Goal: Task Accomplishment & Management: Manage account settings

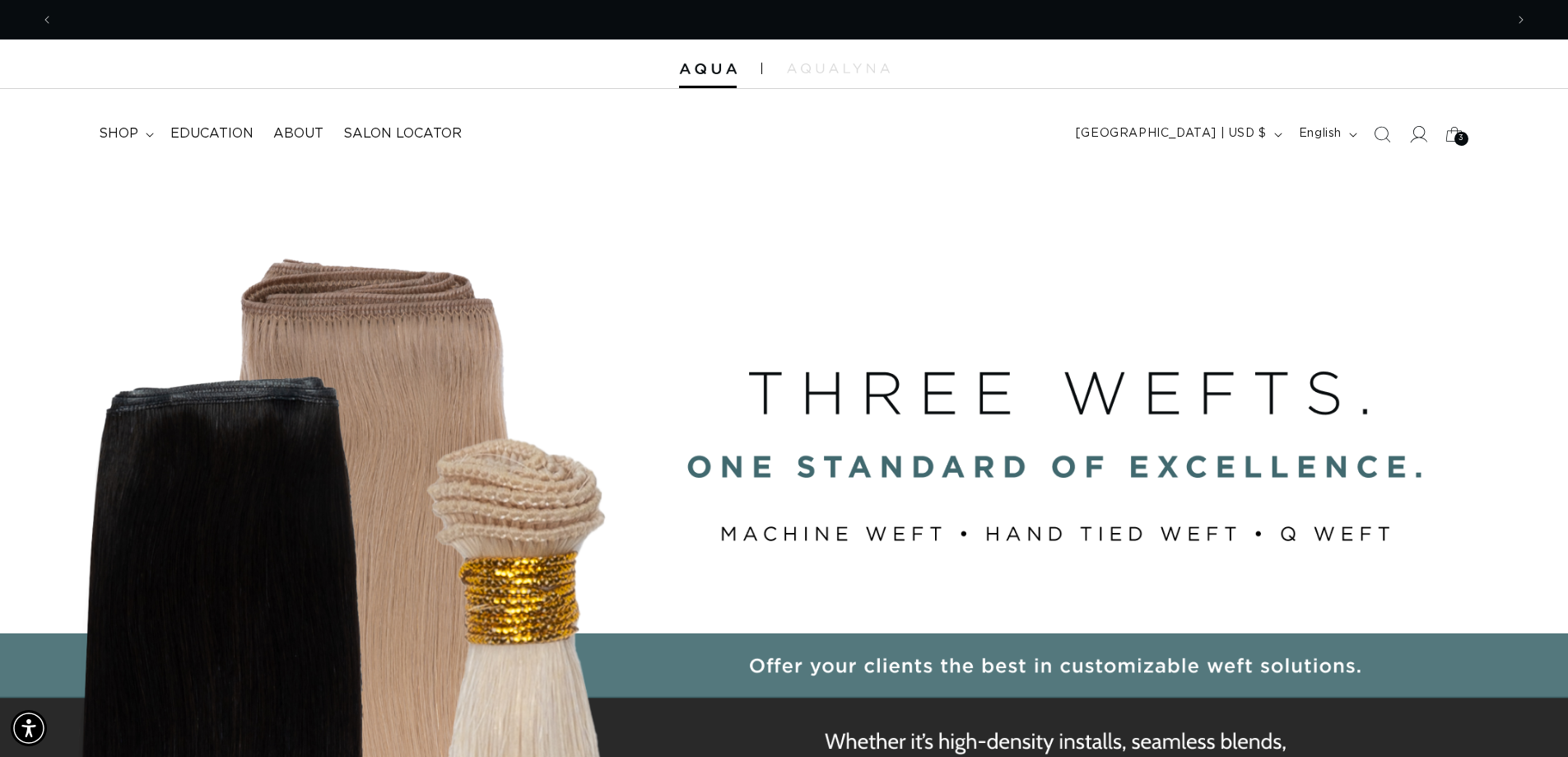
scroll to position [0, 2901]
click at [1420, 138] on icon at bounding box center [1420, 134] width 18 height 17
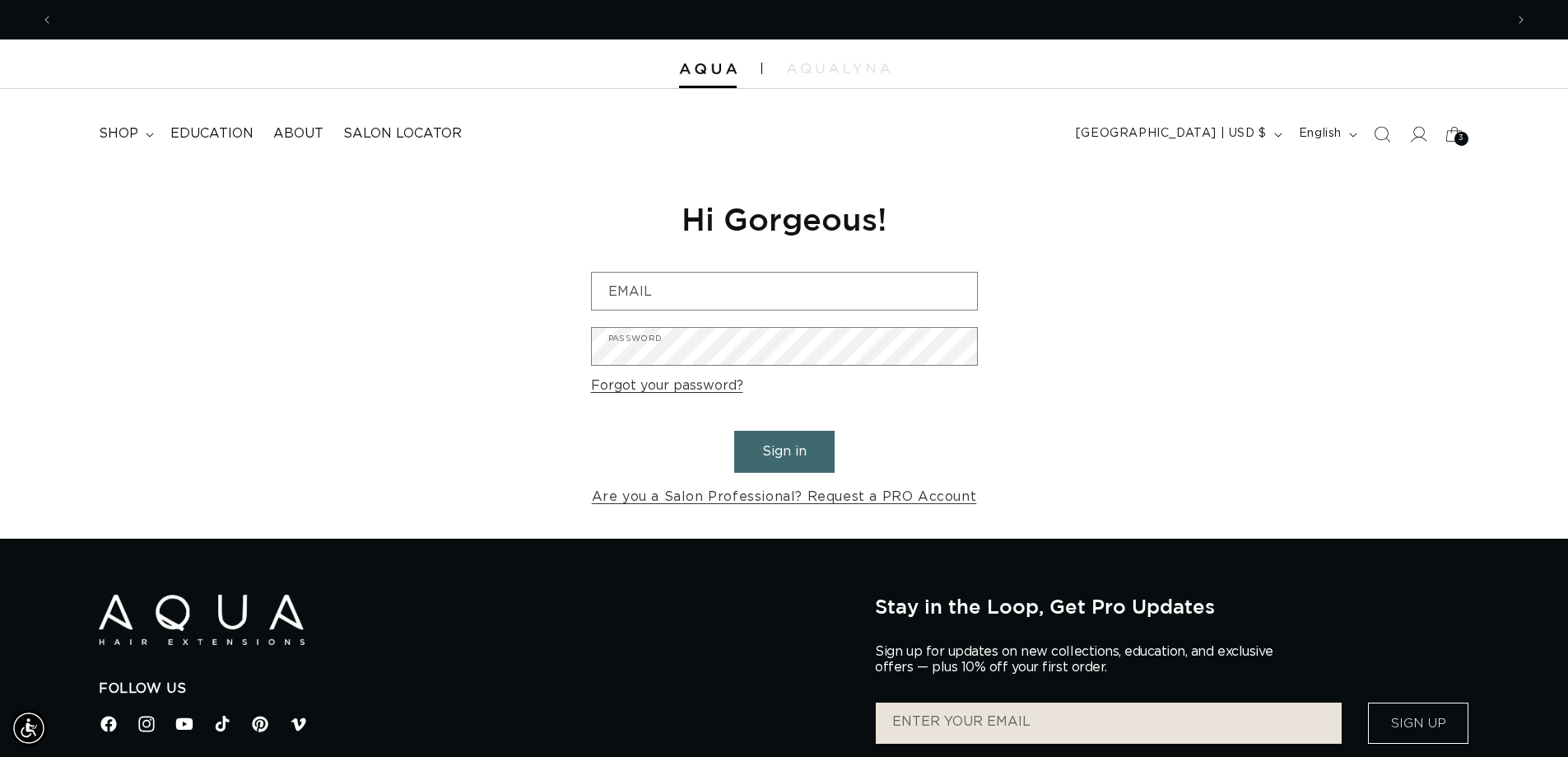
scroll to position [0, 2901]
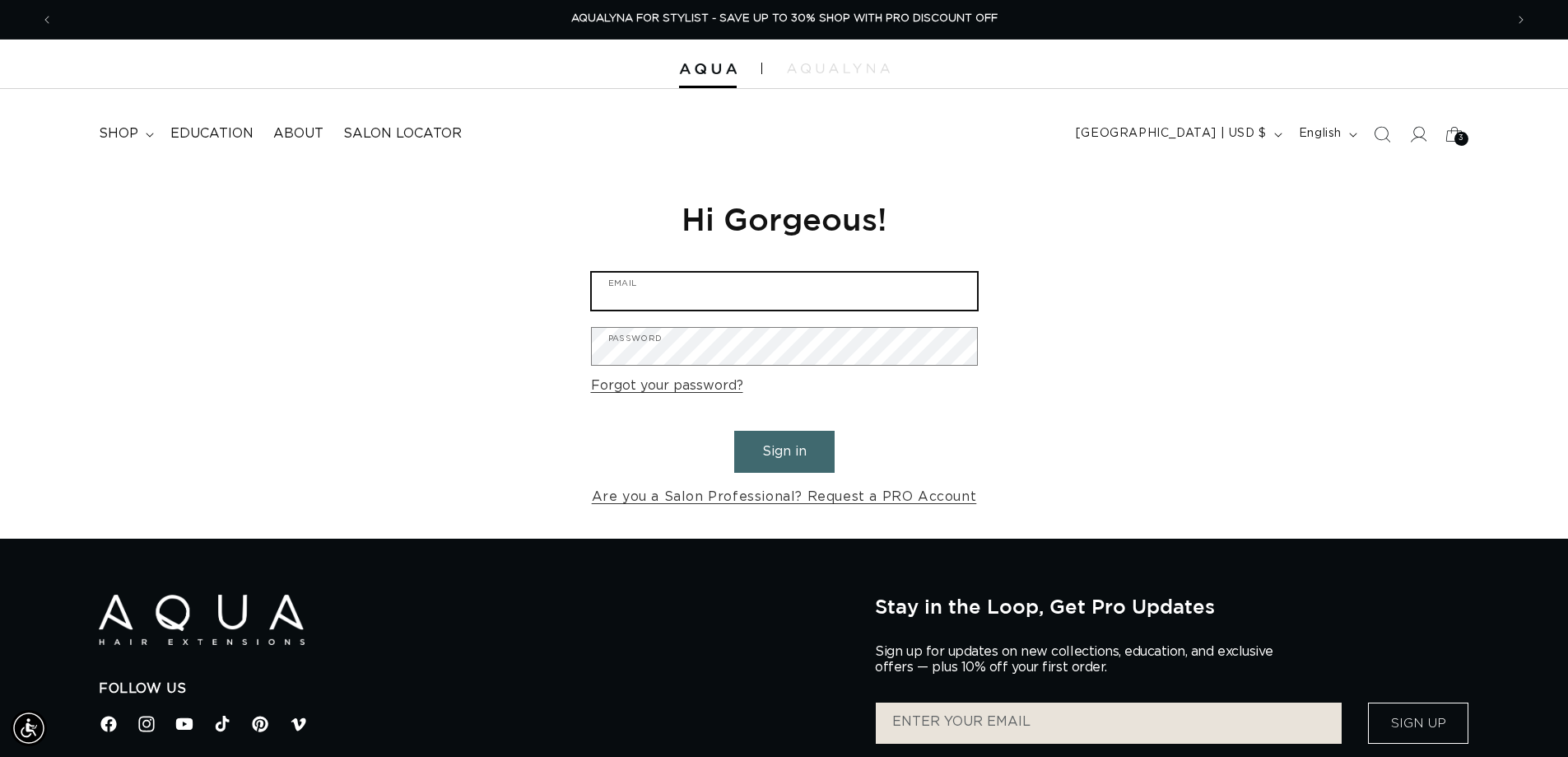
click at [702, 305] on input "Email" at bounding box center [784, 291] width 385 height 37
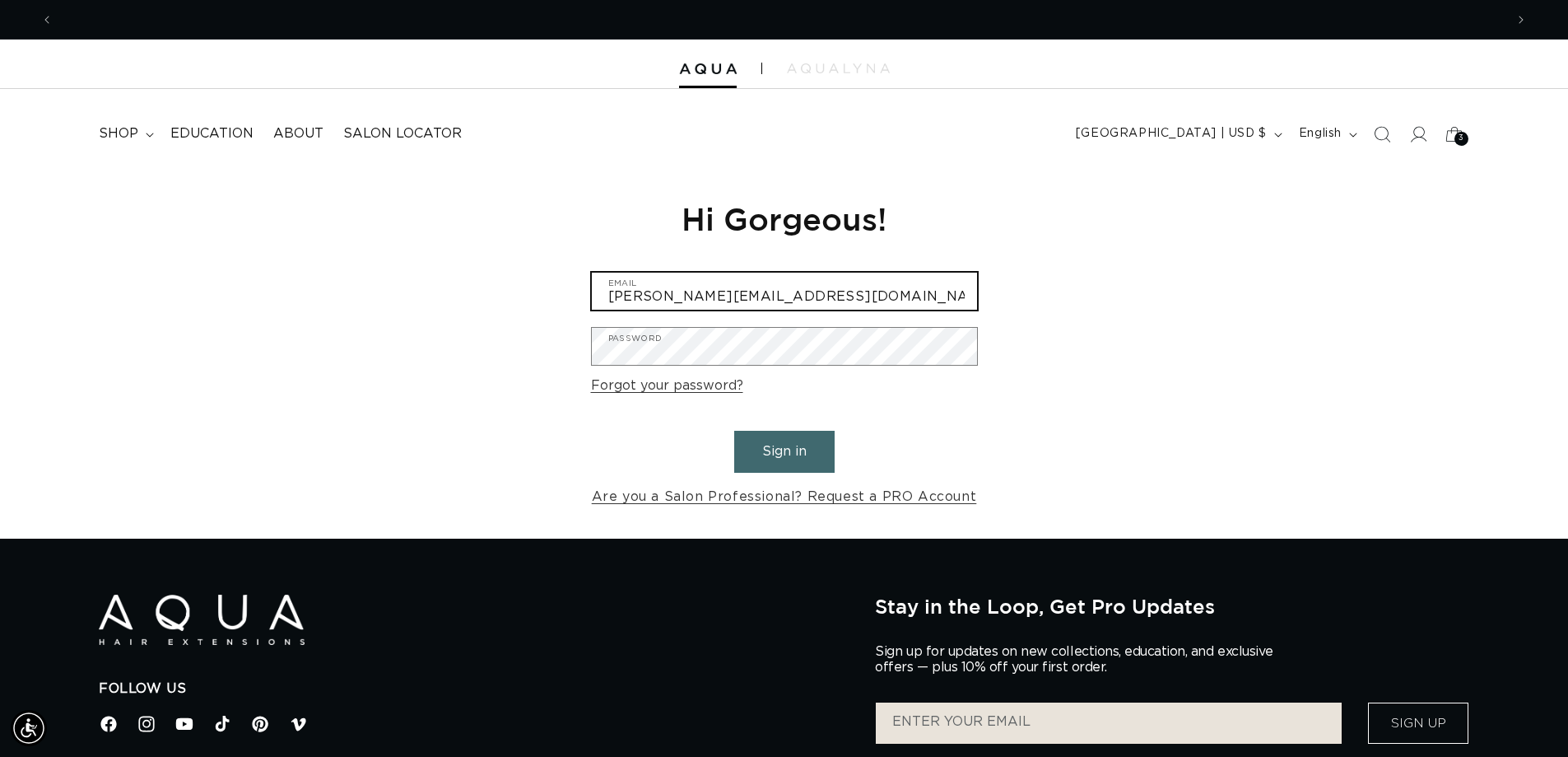
scroll to position [0, 1463]
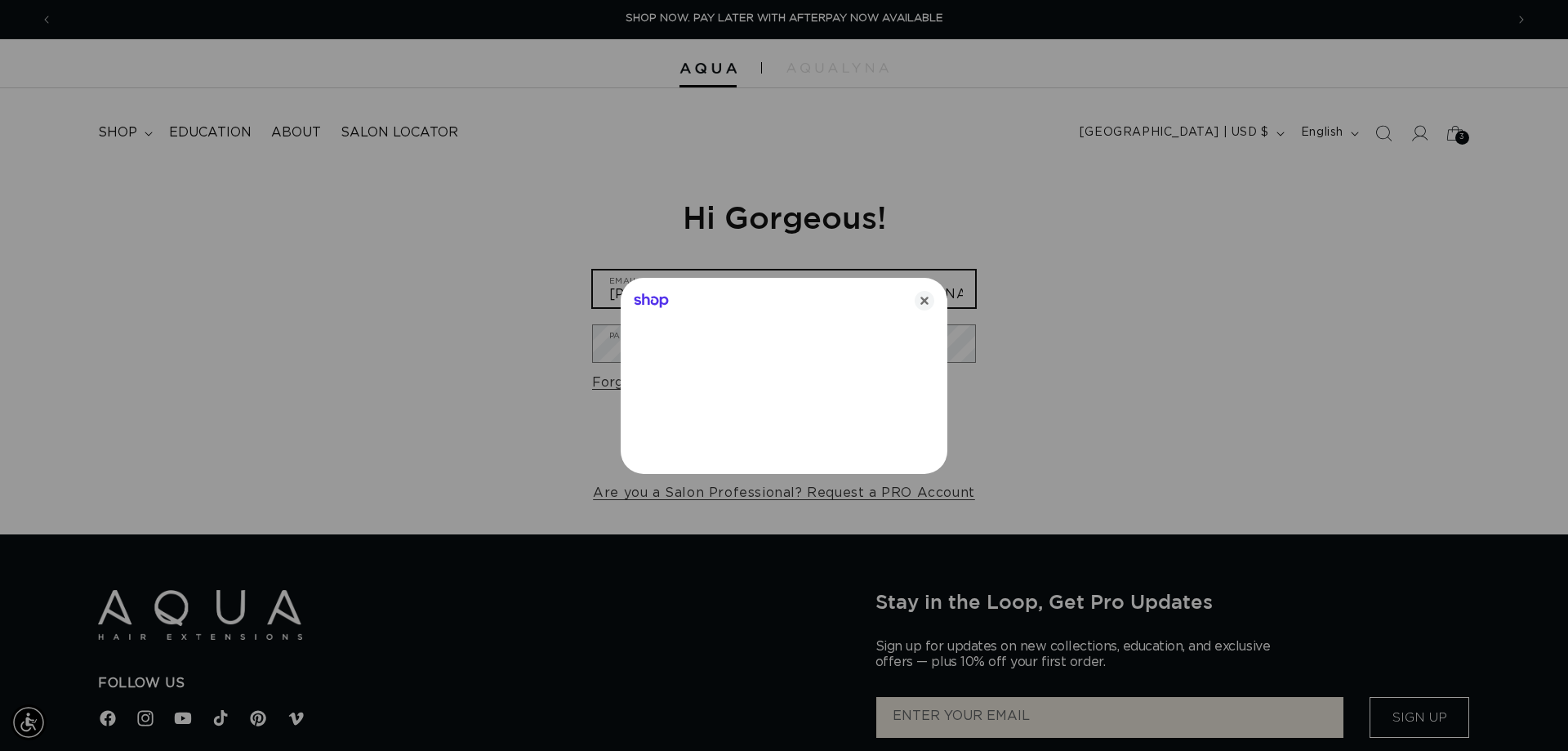
type input "beth@eissinc.com"
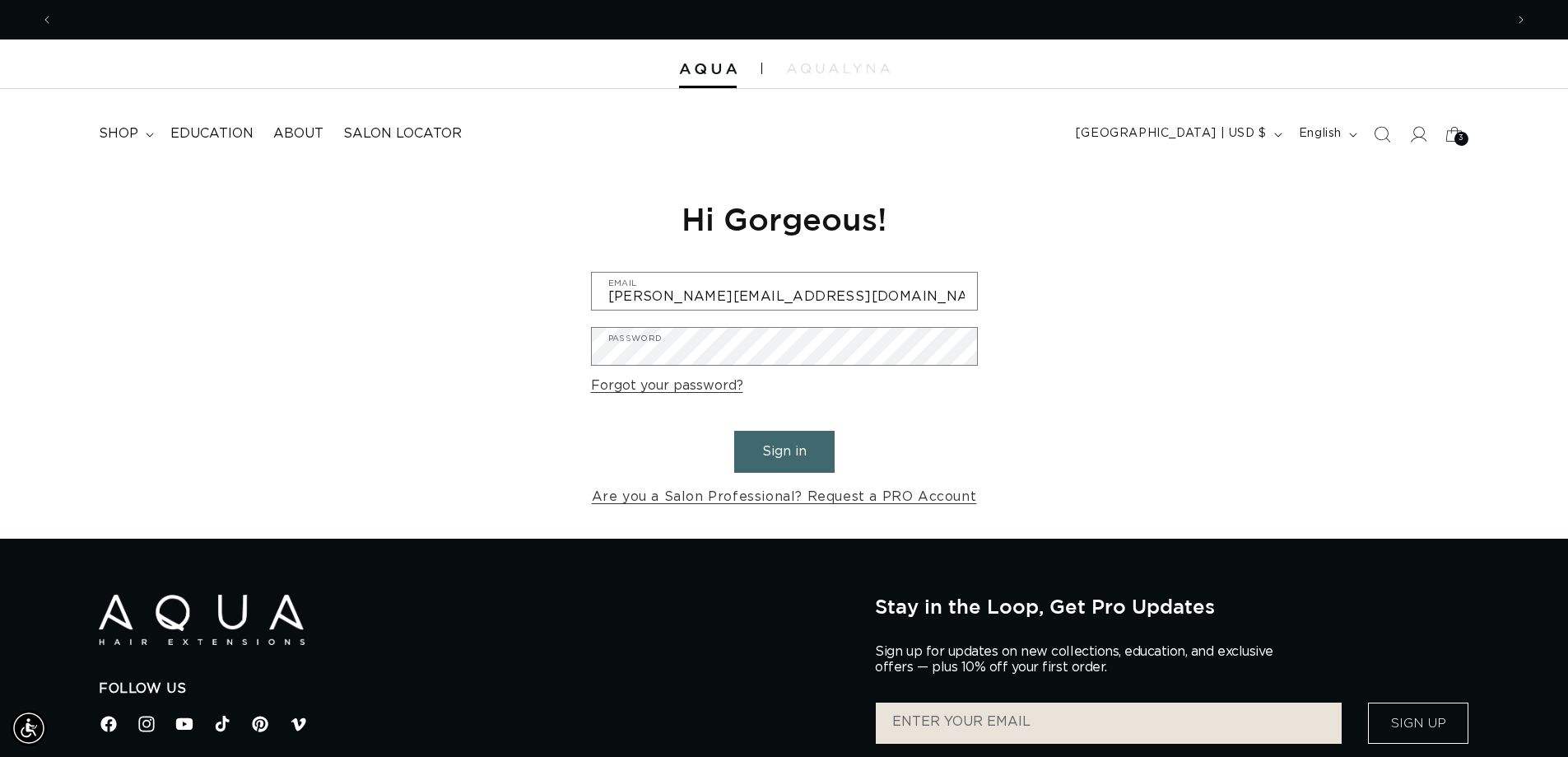
scroll to position [0, 2901]
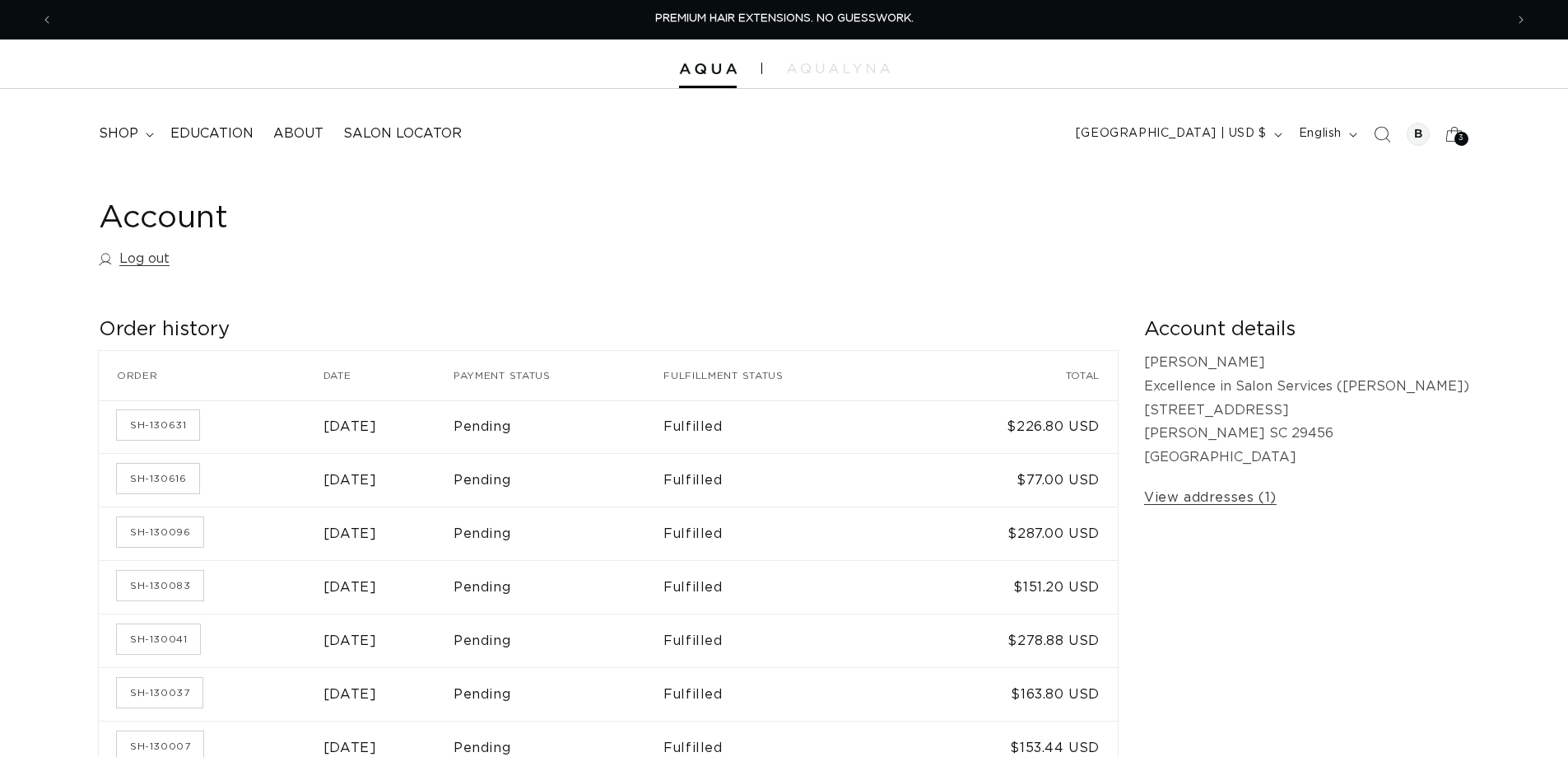
click at [1452, 136] on icon at bounding box center [1453, 133] width 36 height 36
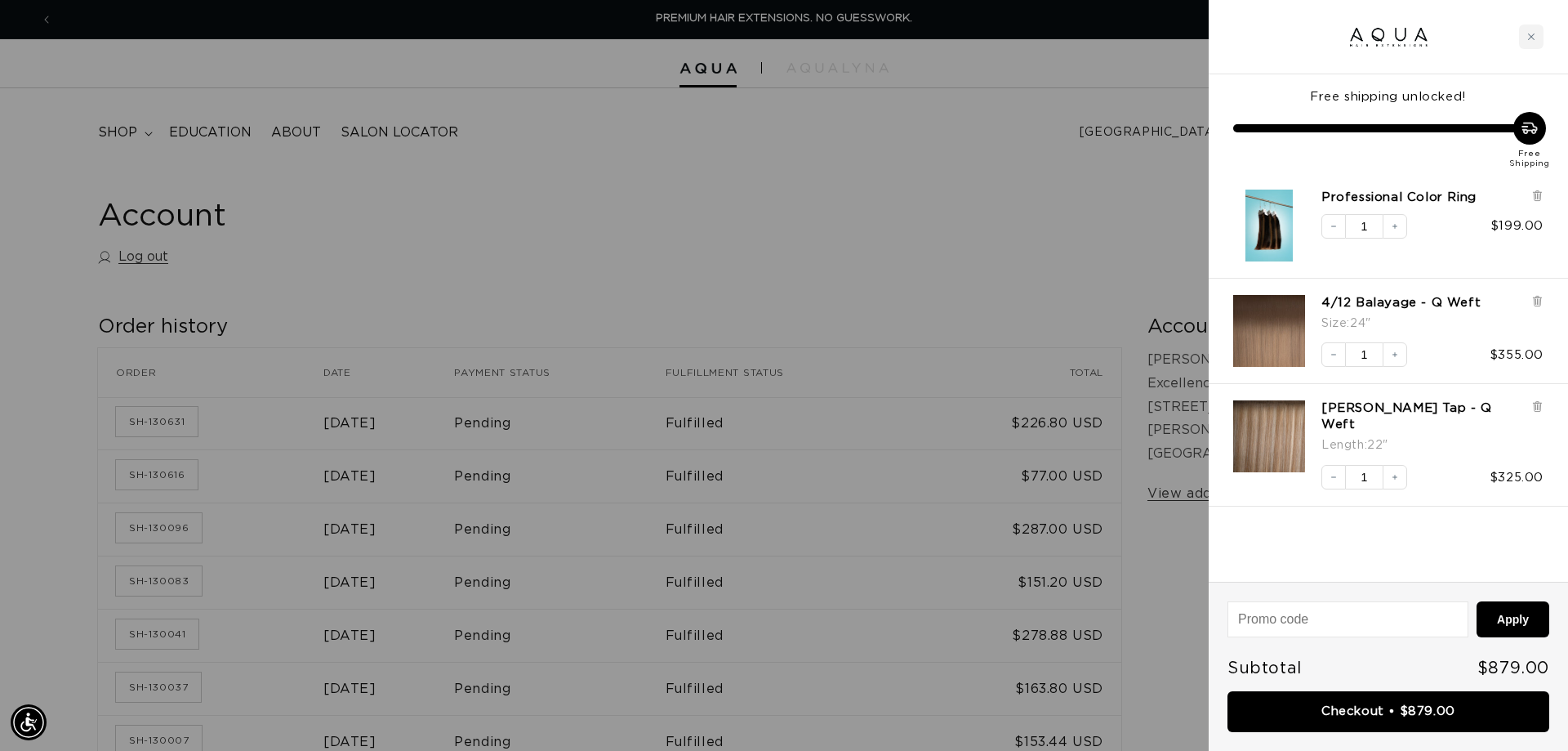
click at [1307, 616] on input at bounding box center [1347, 619] width 239 height 34
click at [1533, 32] on div "Close cart" at bounding box center [1531, 37] width 25 height 25
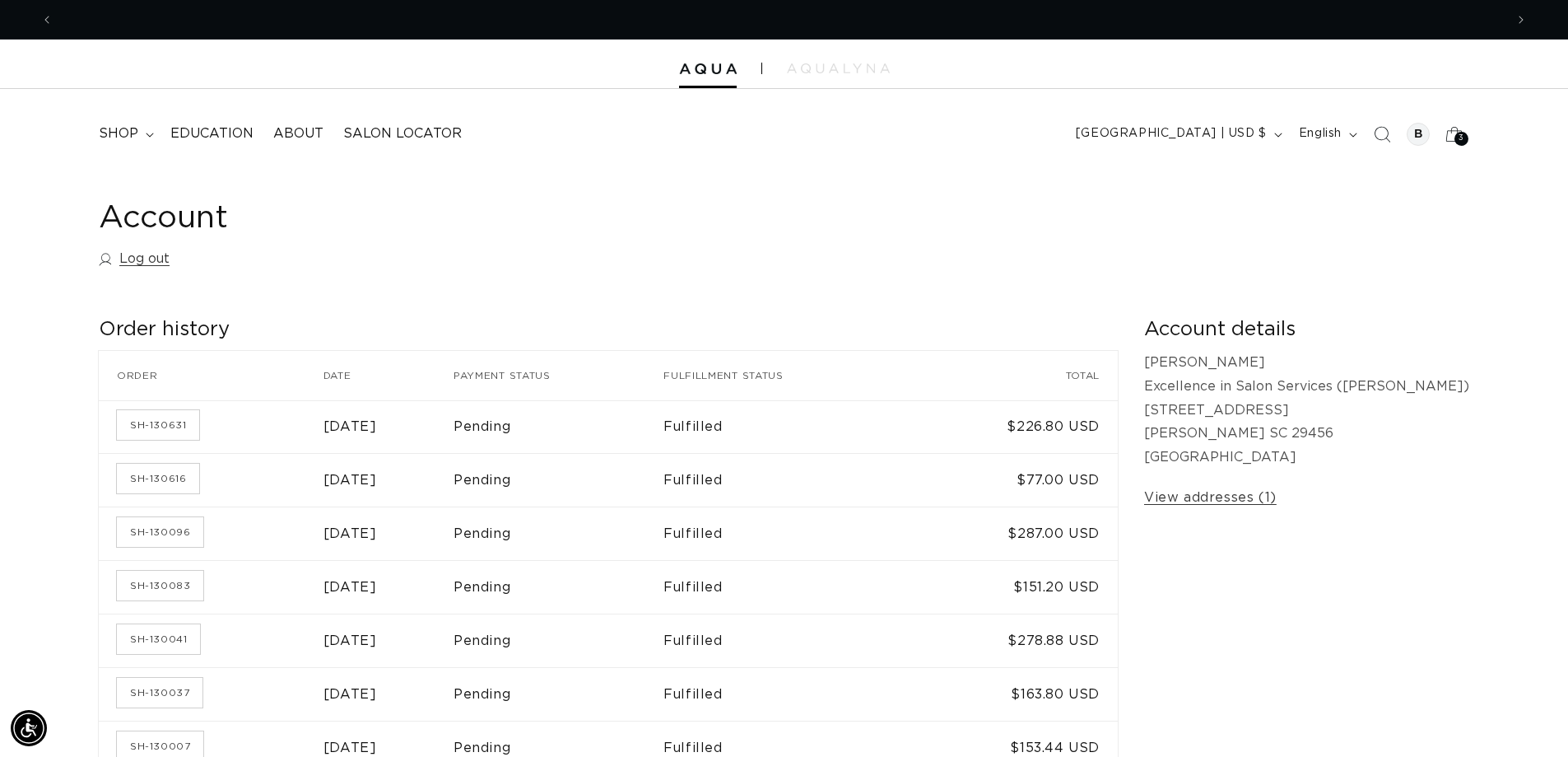
scroll to position [0, 0]
click at [1453, 138] on icon at bounding box center [1454, 134] width 39 height 39
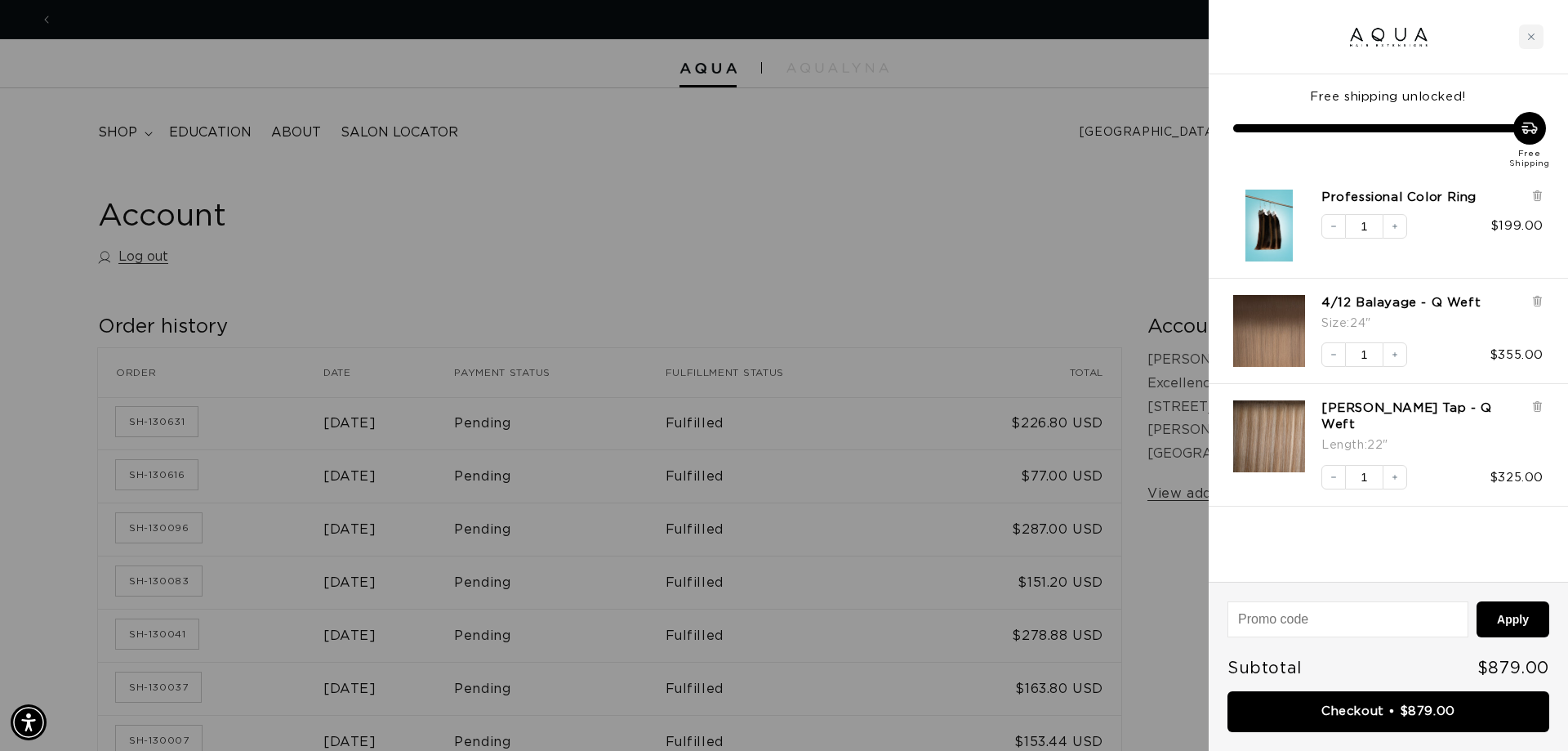
scroll to position [0, 2903]
click at [1320, 621] on input at bounding box center [1347, 619] width 239 height 34
type input "e"
type input "EISS"
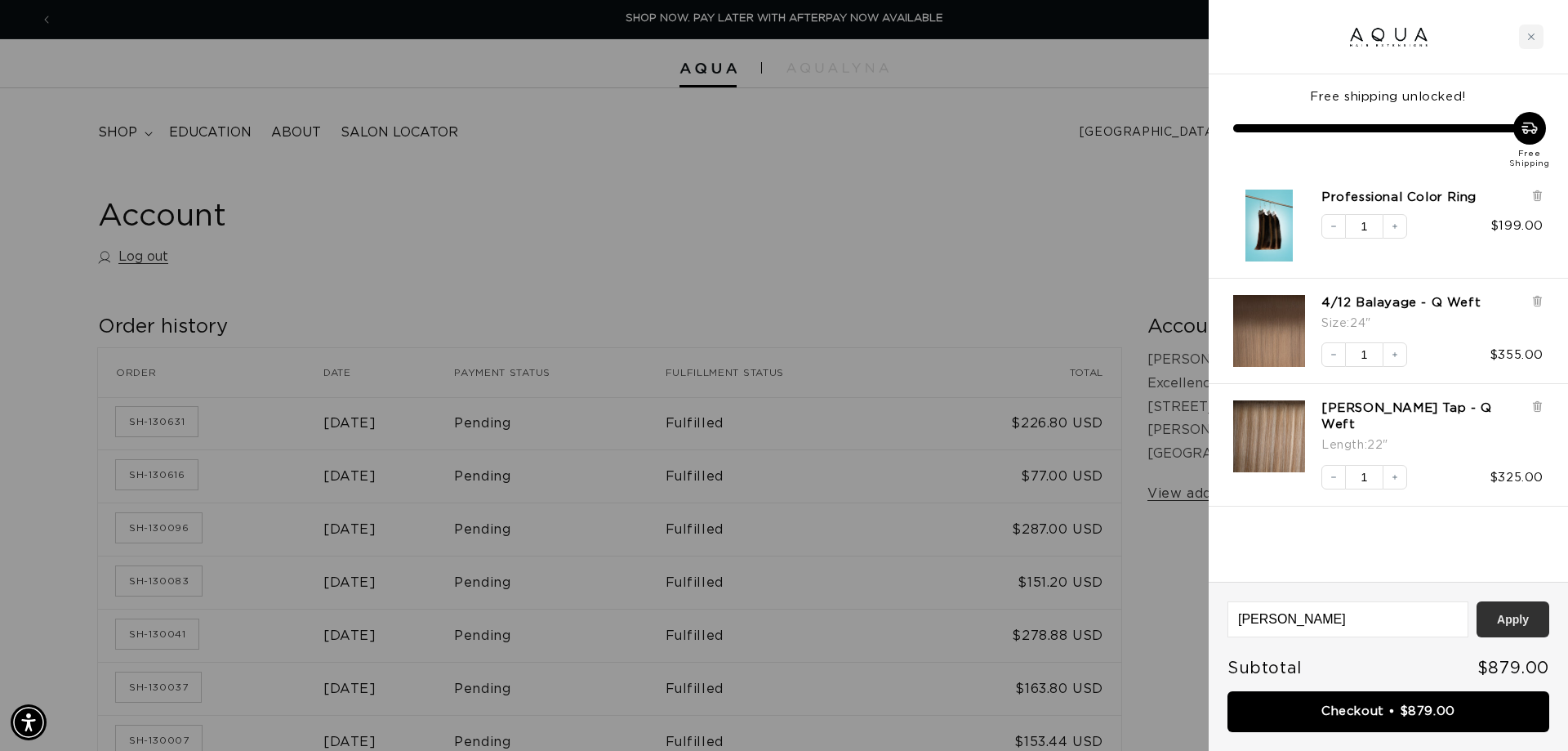
click at [1509, 618] on button "Apply" at bounding box center [1512, 619] width 73 height 36
click at [1531, 33] on icon "Close cart" at bounding box center [1530, 36] width 8 height 8
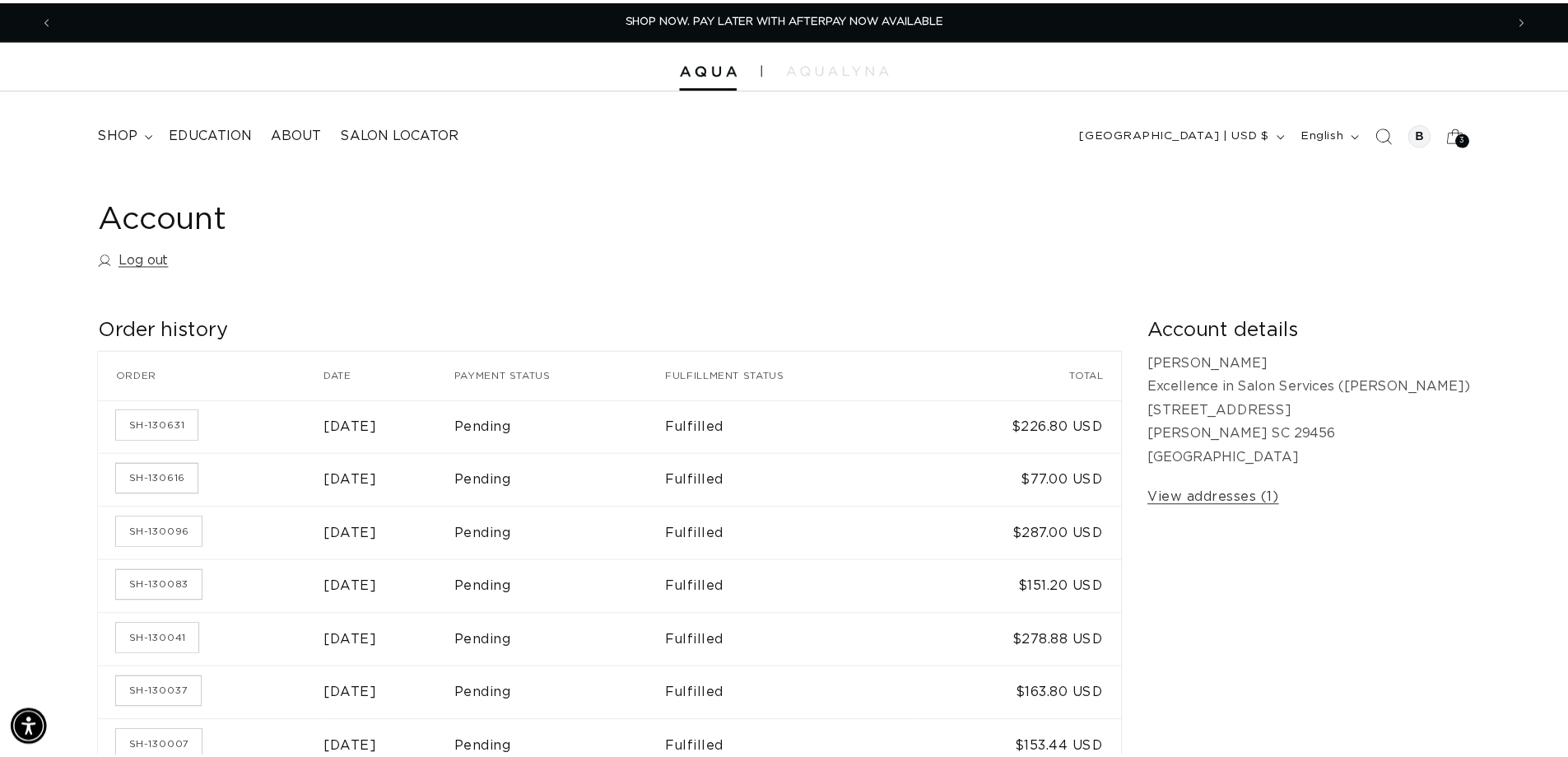
scroll to position [0, 1451]
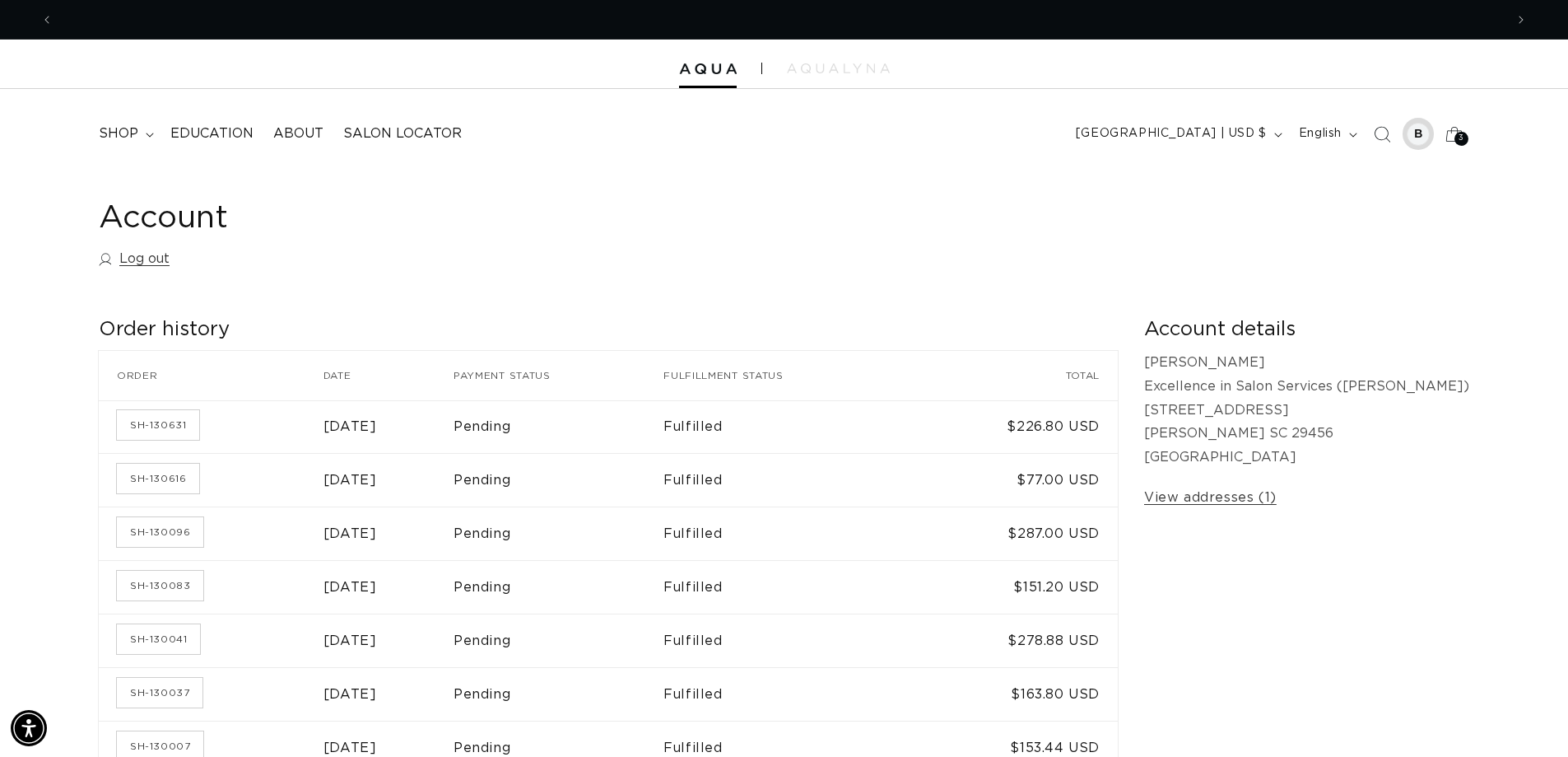
click at [1420, 132] on div at bounding box center [1418, 134] width 23 height 23
click at [150, 258] on link "Log out" at bounding box center [134, 259] width 71 height 24
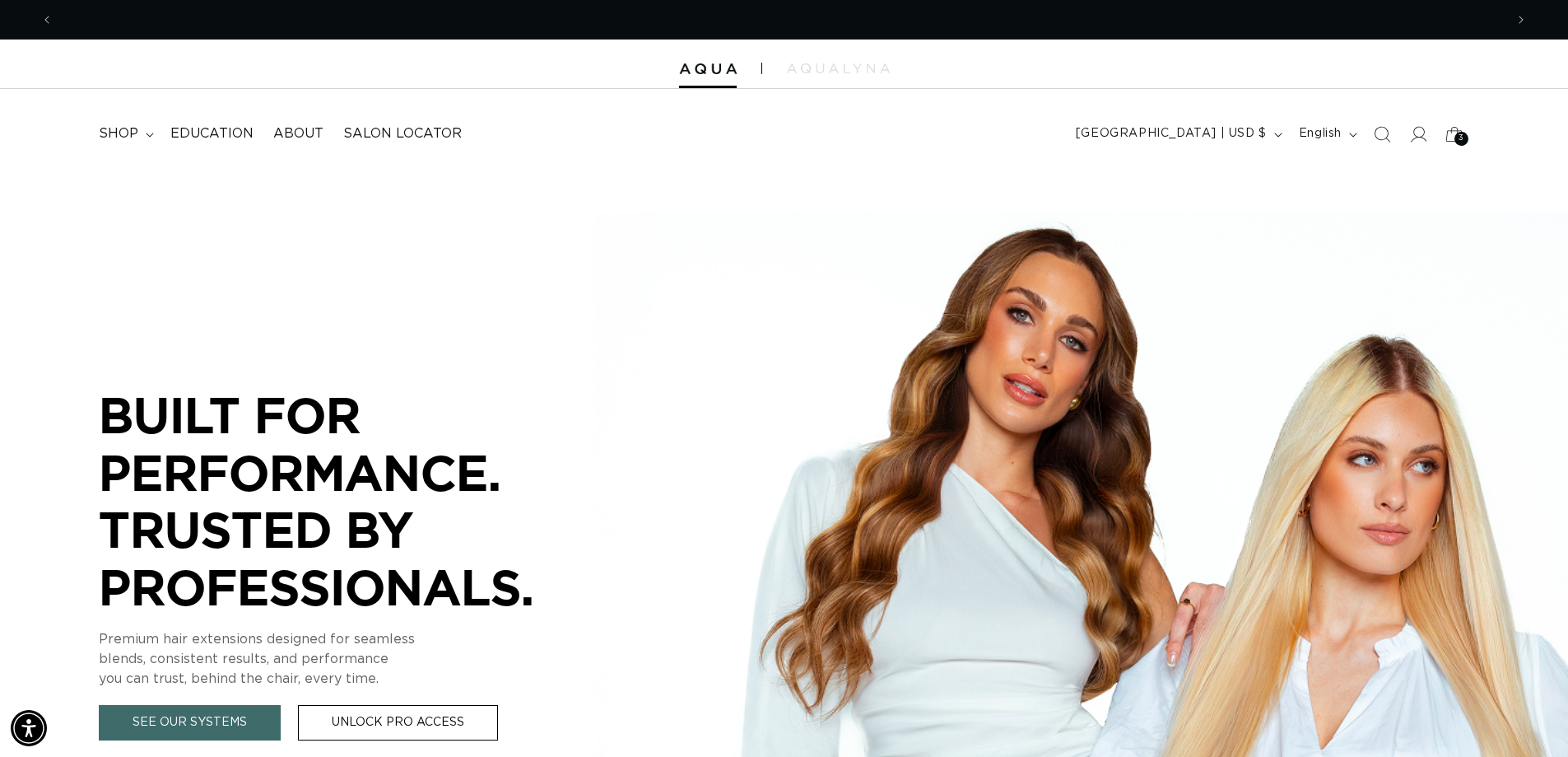
scroll to position [0, 1451]
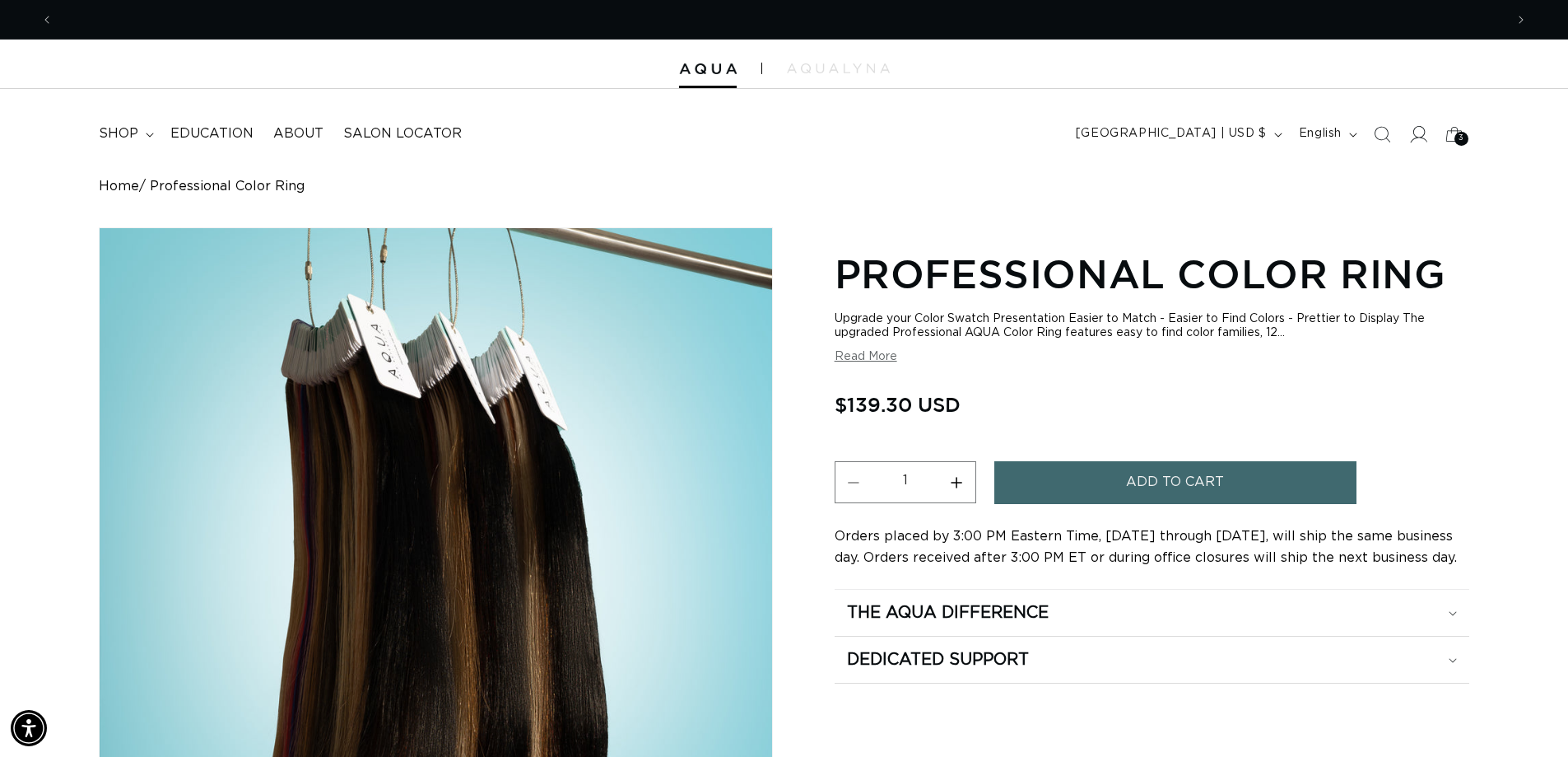
click at [1413, 133] on icon at bounding box center [1418, 134] width 18 height 18
